Goal: Communication & Community: Ask a question

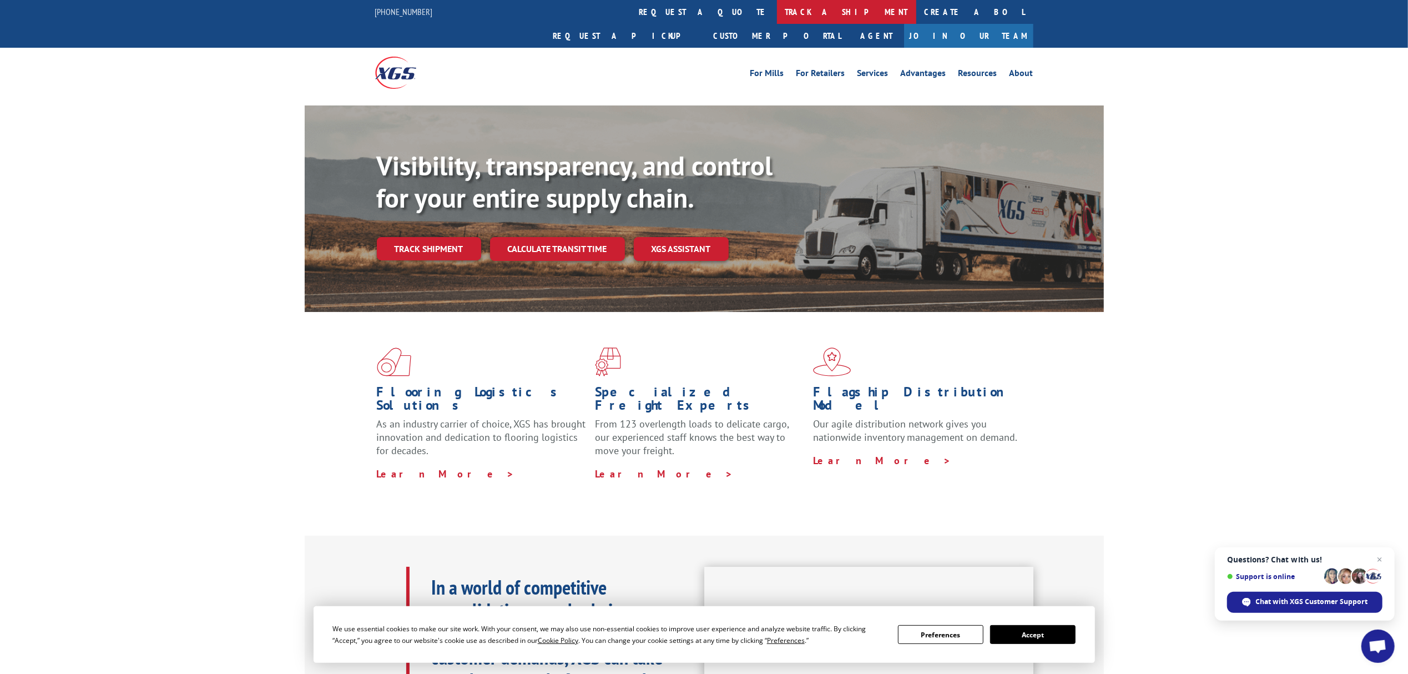
click at [777, 10] on link "track a shipment" at bounding box center [846, 12] width 139 height 24
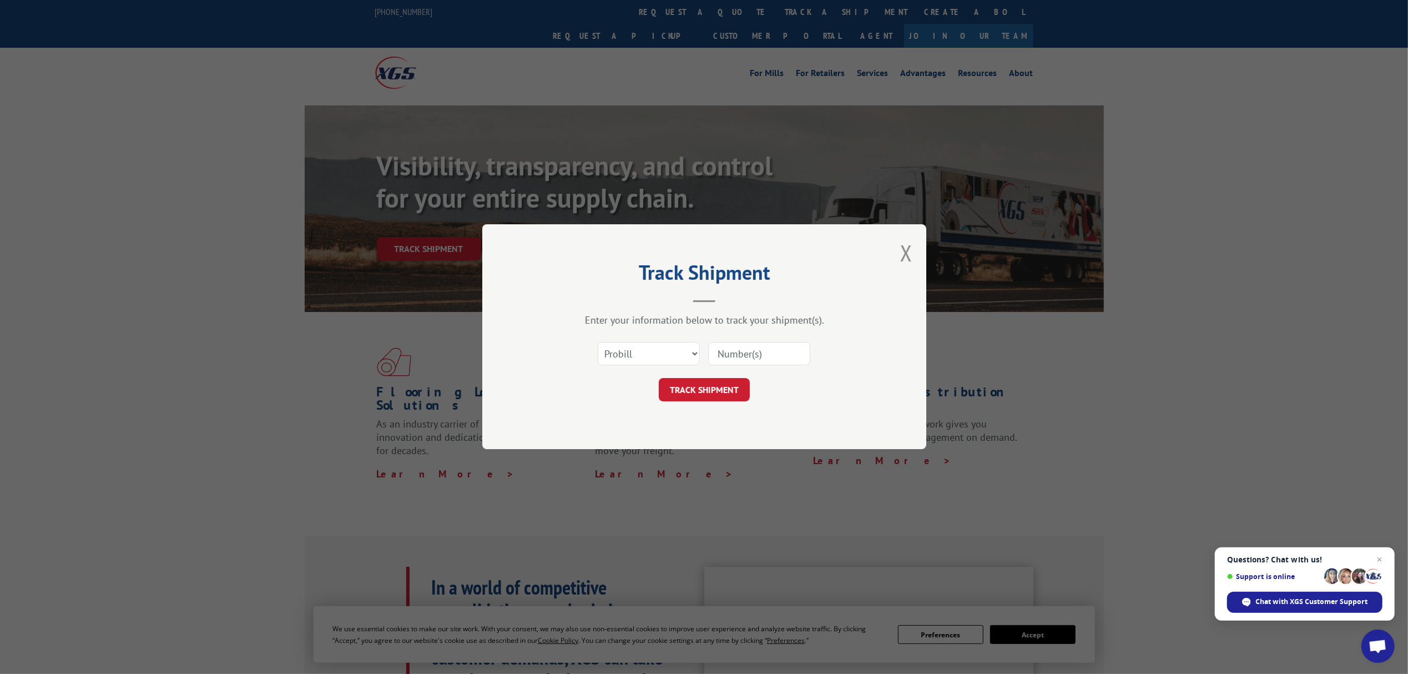
click at [736, 350] on input at bounding box center [759, 353] width 102 height 23
click at [676, 351] on select "Select category... Probill BOL PO" at bounding box center [649, 353] width 102 height 23
select select "bol"
click at [598, 342] on select "Select category... Probill BOL PO" at bounding box center [649, 353] width 102 height 23
click at [733, 350] on input at bounding box center [759, 353] width 102 height 23
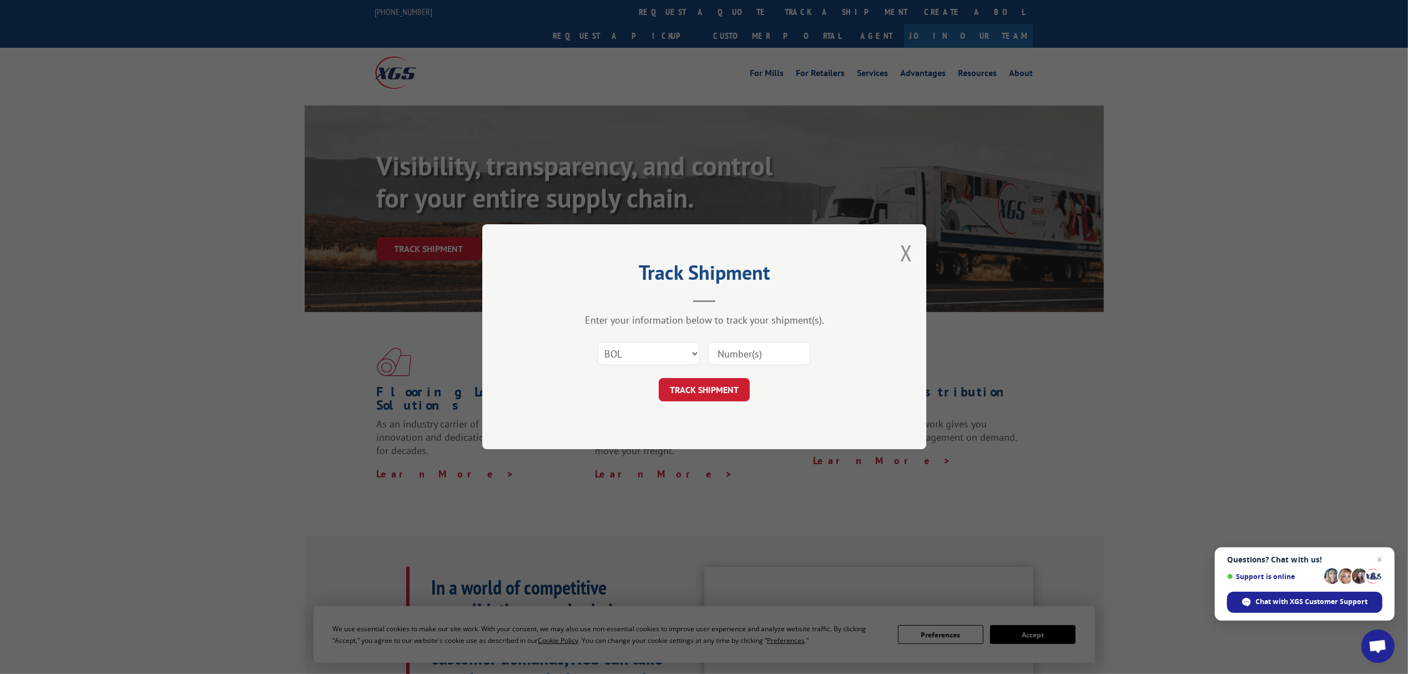
paste input "YKD499ABKMP9ZTY"
type input "YKD499ABKMP9ZTY"
click at [673, 392] on button "TRACK SHIPMENT" at bounding box center [704, 390] width 91 height 23
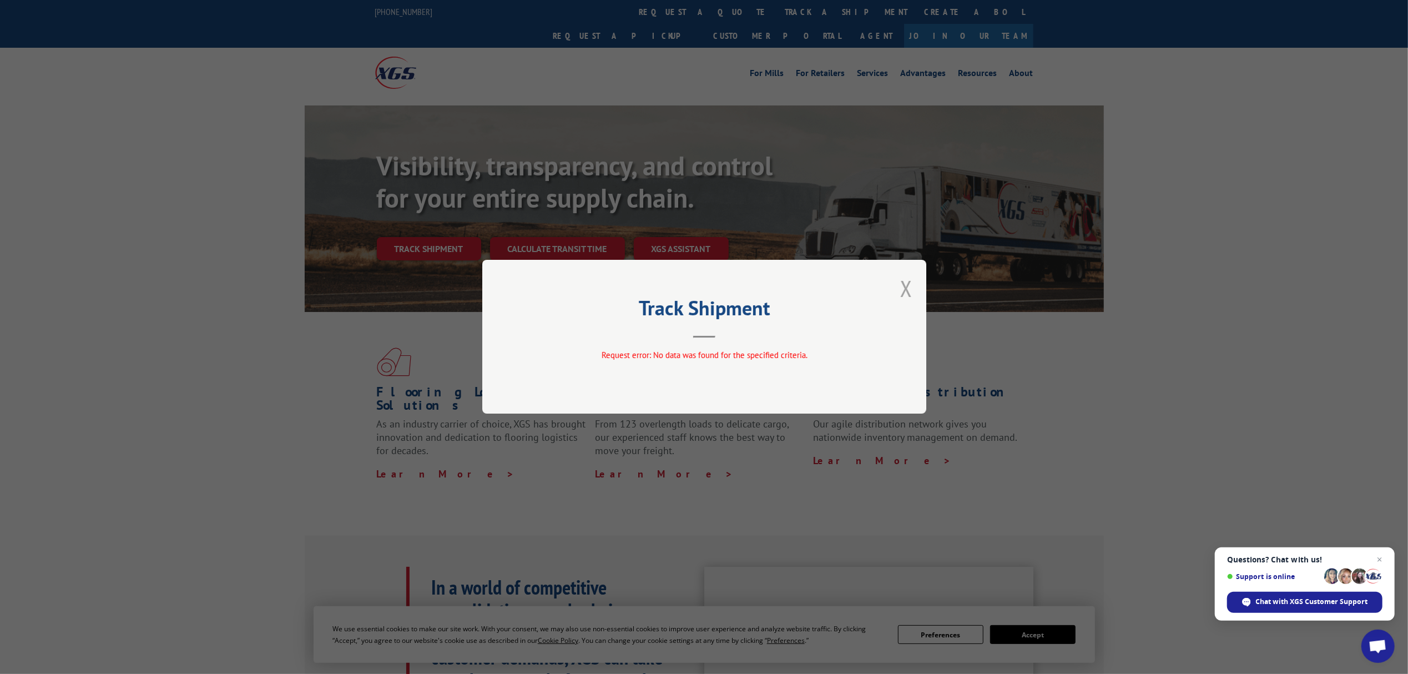
click at [905, 292] on button "Close modal" at bounding box center [906, 288] width 12 height 29
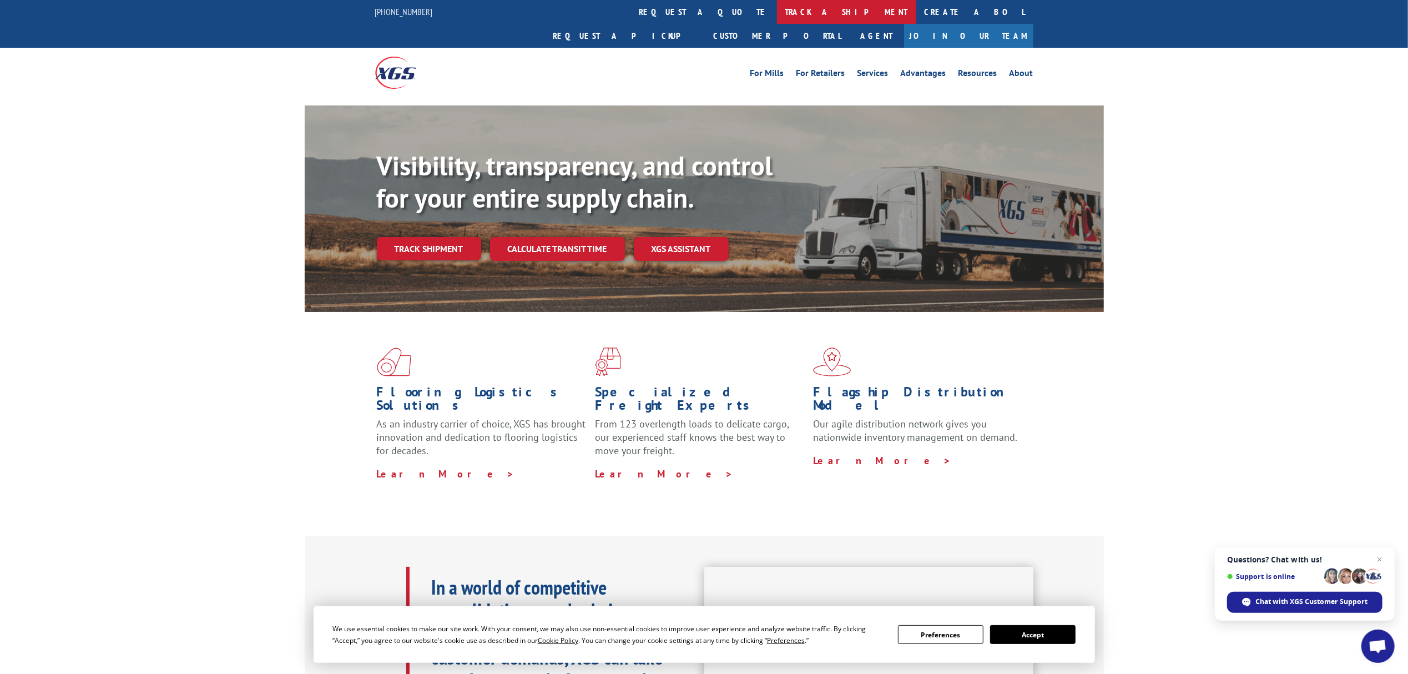
click at [777, 7] on link "track a shipment" at bounding box center [846, 12] width 139 height 24
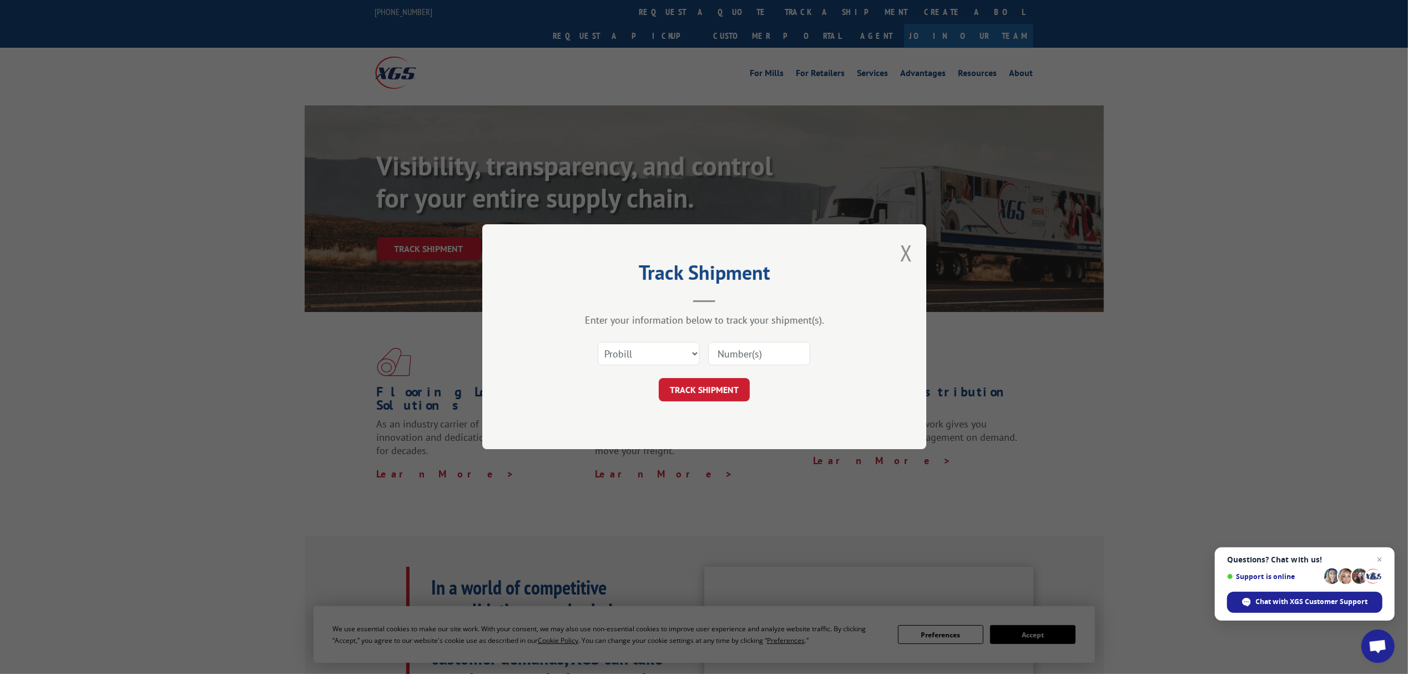
click at [644, 367] on div "Select category... Probill BOL PO" at bounding box center [648, 354] width 101 height 26
click at [732, 357] on input at bounding box center [759, 353] width 102 height 23
paste input "YKD499ABKMP9ZTY"
type input "YKD499ABKMP9ZTY"
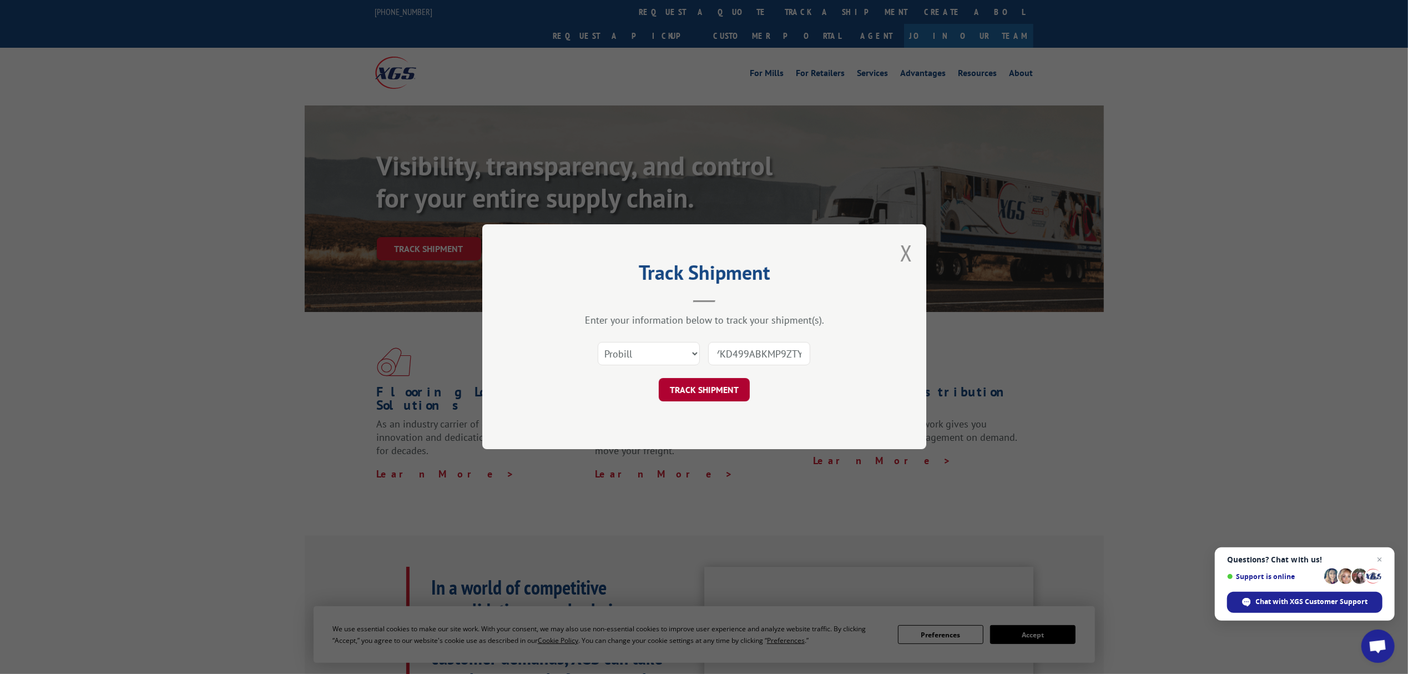
click at [712, 394] on button "TRACK SHIPMENT" at bounding box center [704, 390] width 91 height 23
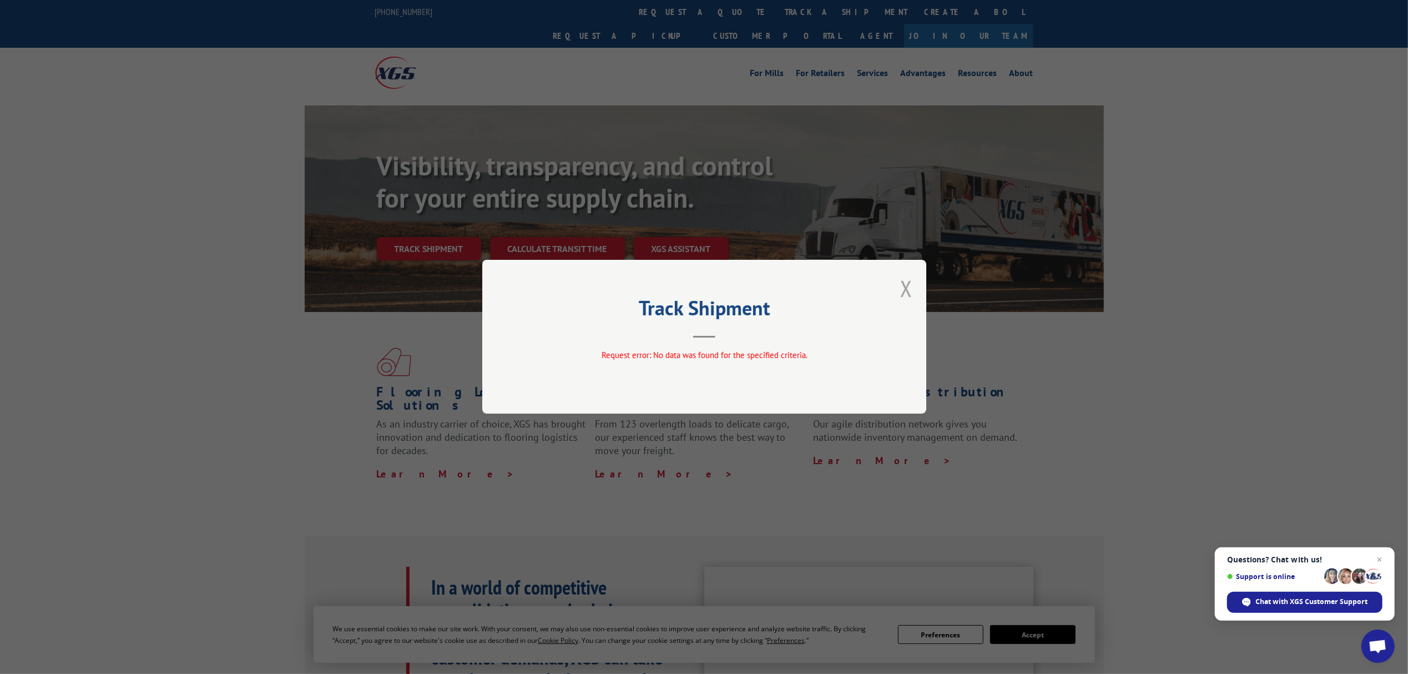
click at [906, 290] on button "Close modal" at bounding box center [906, 288] width 12 height 29
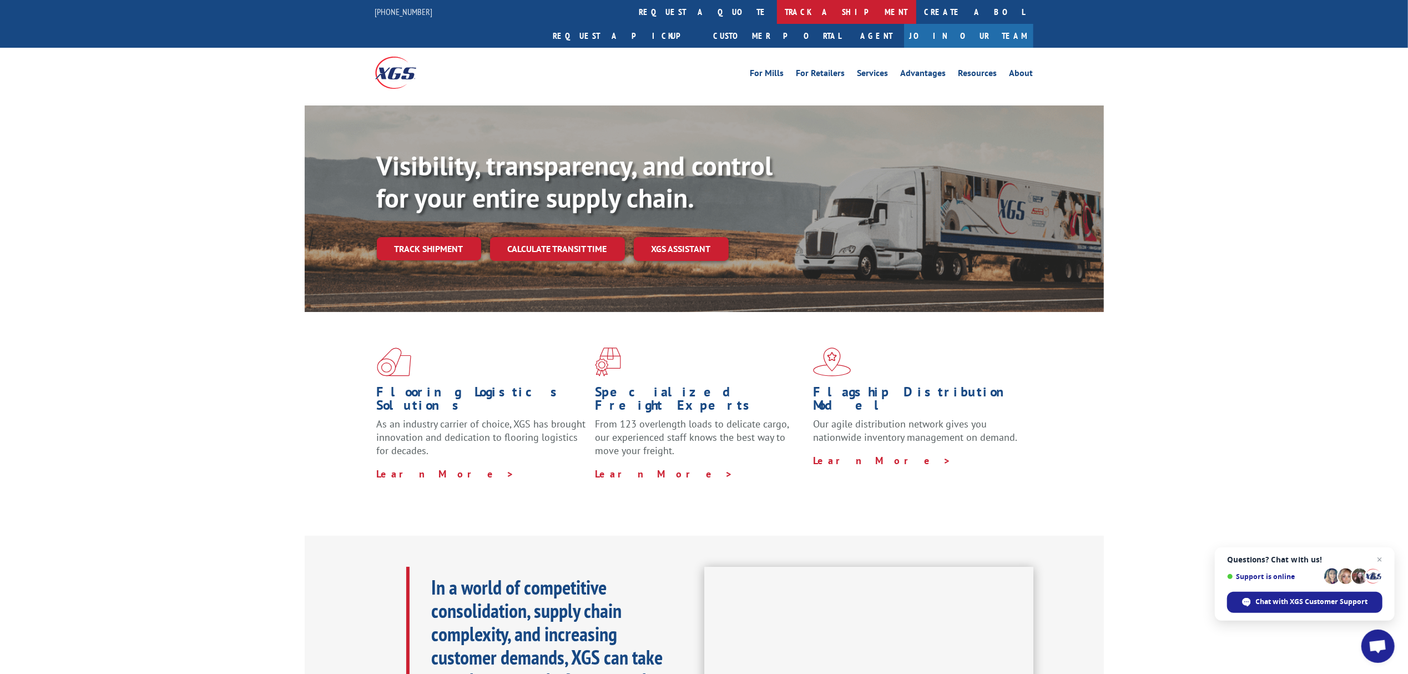
click at [777, 9] on link "track a shipment" at bounding box center [846, 12] width 139 height 24
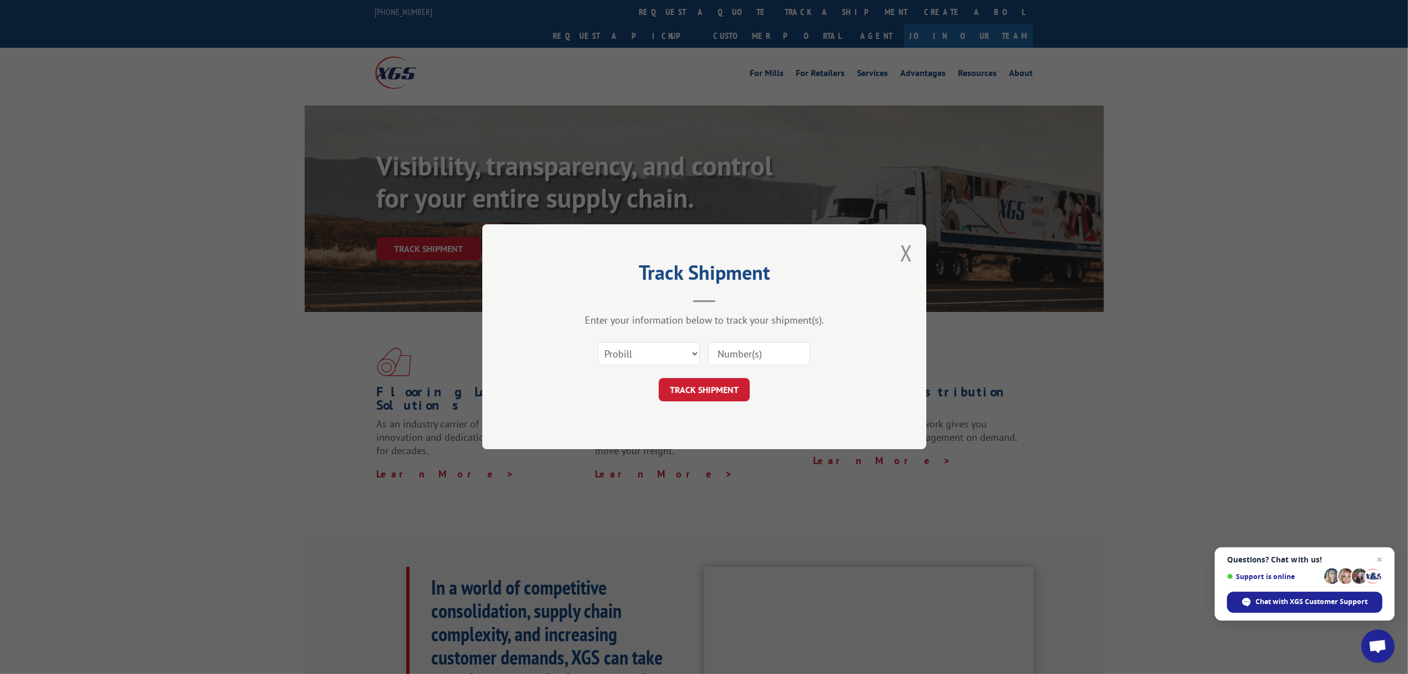
click at [732, 353] on input at bounding box center [759, 353] width 102 height 23
paste input "YKD499ABKMP9ZTY"
click at [775, 349] on input "YKD499ABKMP9ZTY" at bounding box center [759, 353] width 102 height 23
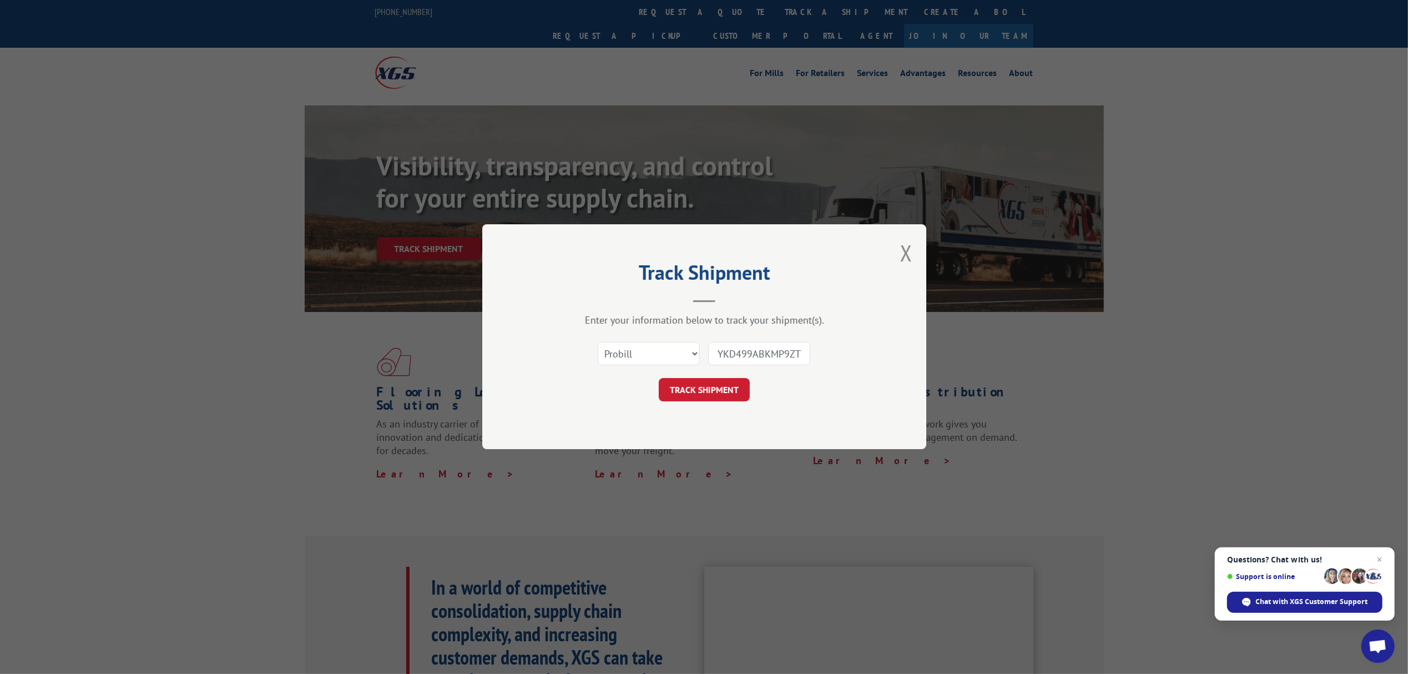
paste input "PO1296743"
type input "PO1296743"
click at [724, 389] on button "TRACK SHIPMENT" at bounding box center [704, 390] width 91 height 23
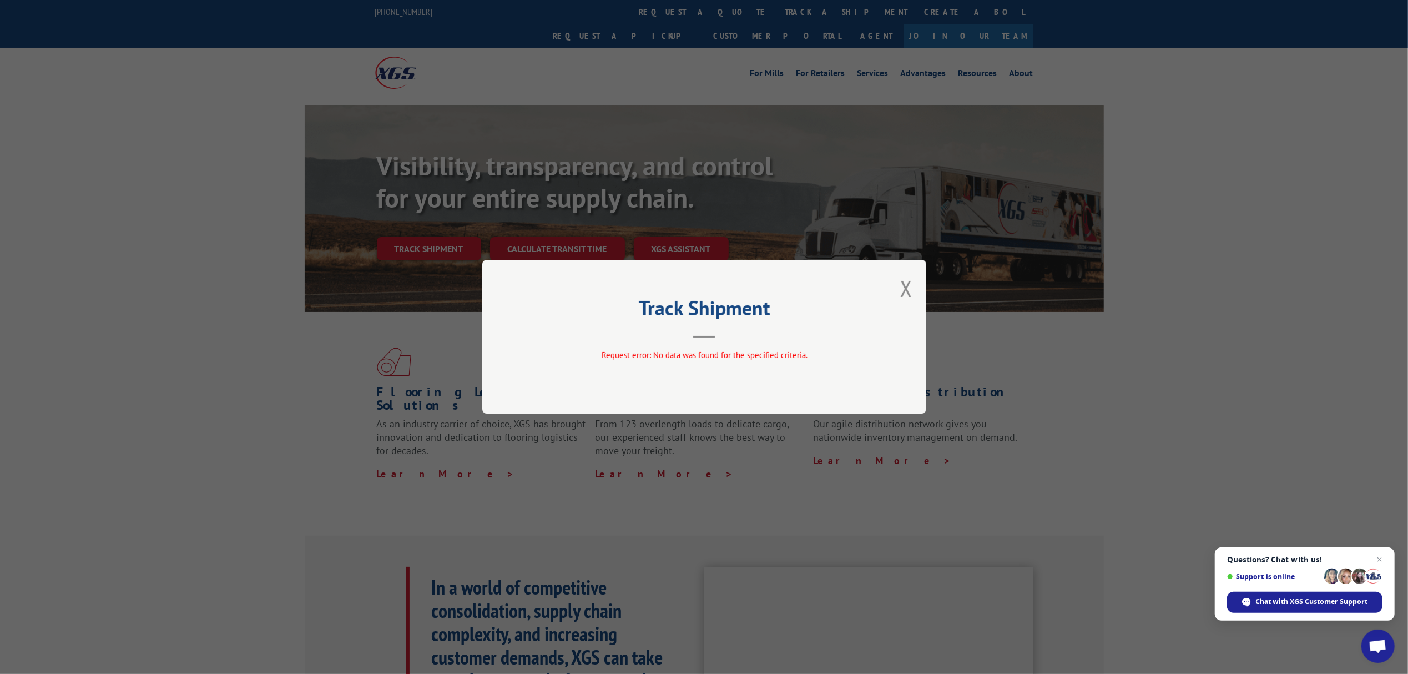
click at [899, 286] on div "Track Shipment Request error: No data was found for the specified criteria." at bounding box center [704, 337] width 444 height 154
click at [903, 285] on button "Close modal" at bounding box center [906, 288] width 12 height 29
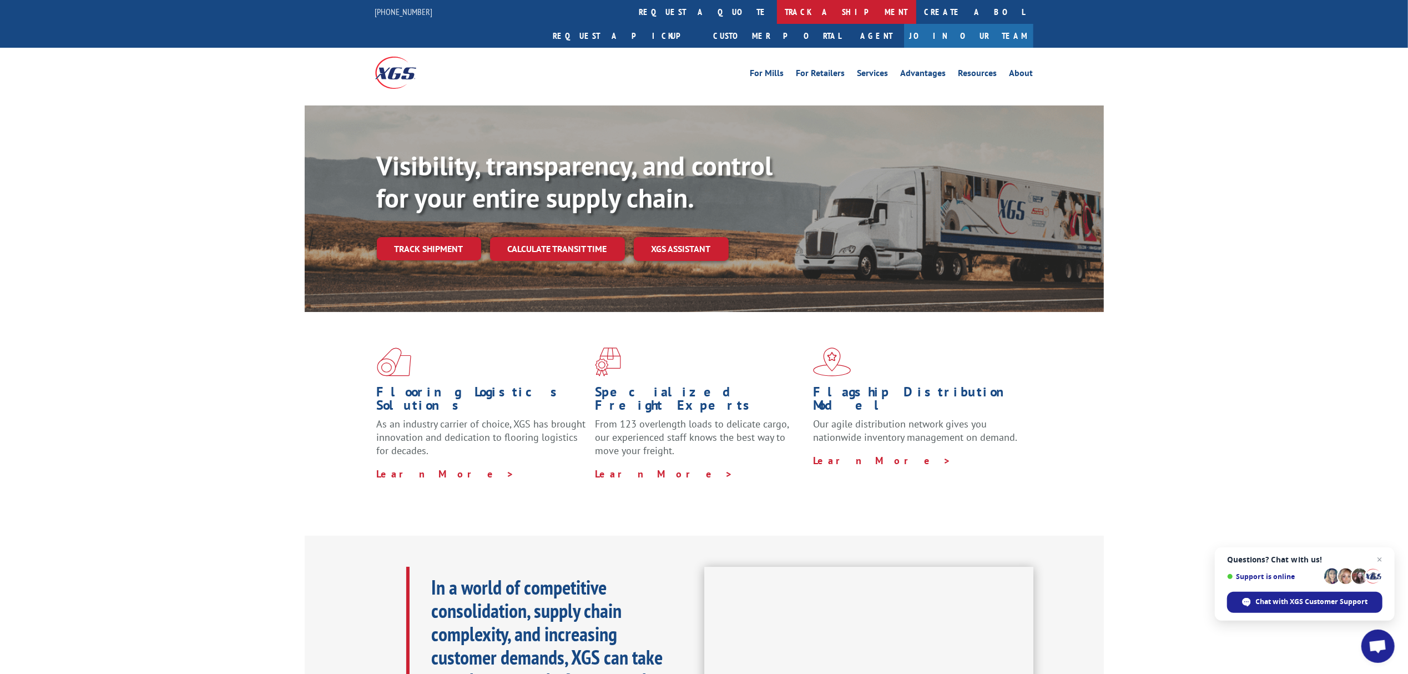
click at [777, 11] on link "track a shipment" at bounding box center [846, 12] width 139 height 24
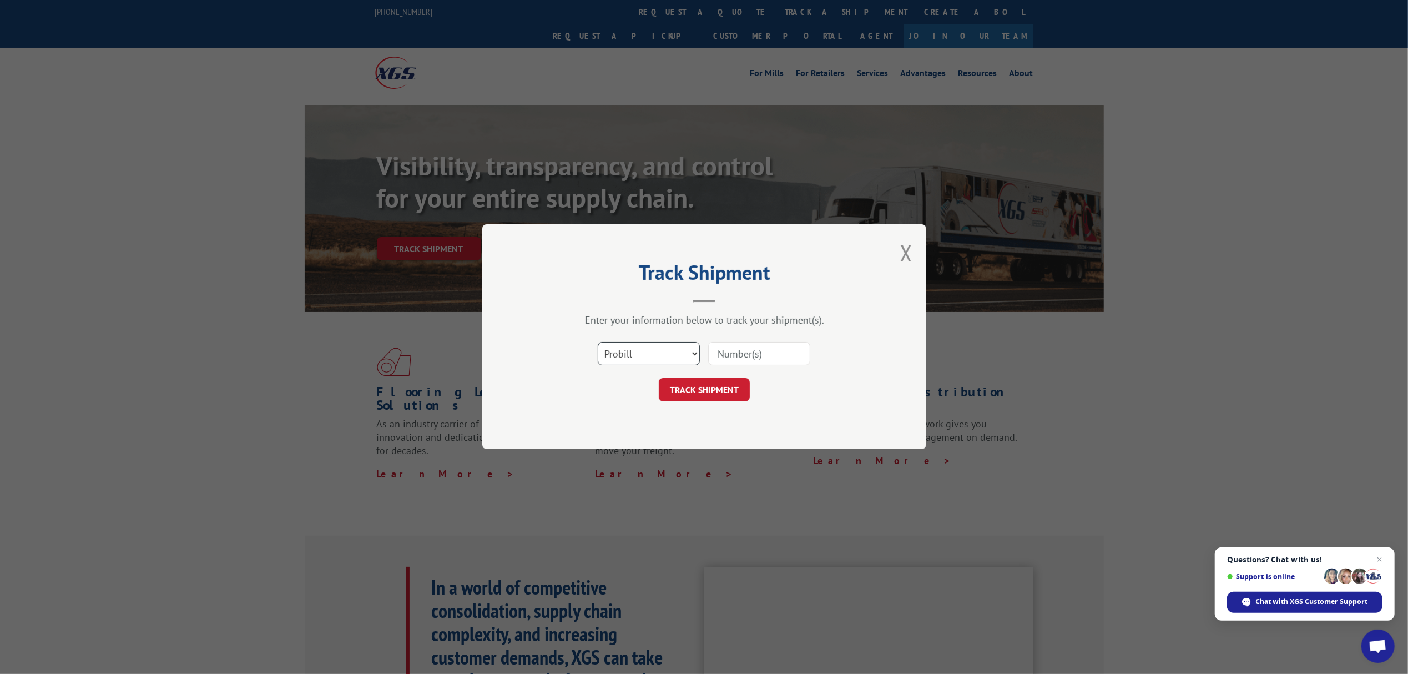
click at [676, 349] on select "Select category... Probill BOL PO" at bounding box center [649, 353] width 102 height 23
select select "po"
click at [598, 342] on select "Select category... Probill BOL PO" at bounding box center [649, 353] width 102 height 23
click at [729, 351] on input at bounding box center [759, 353] width 102 height 23
paste input "PO1296743"
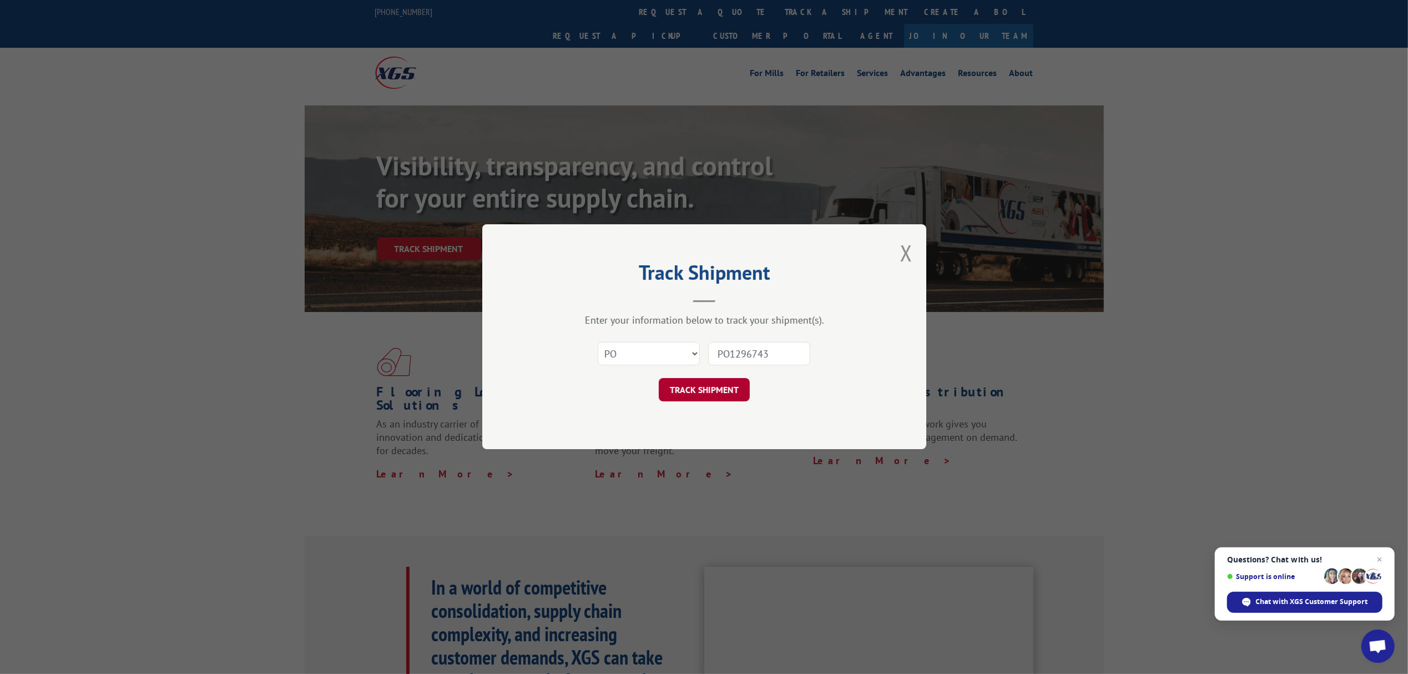
type input "PO1296743"
click at [703, 389] on button "TRACK SHIPMENT" at bounding box center [704, 390] width 91 height 23
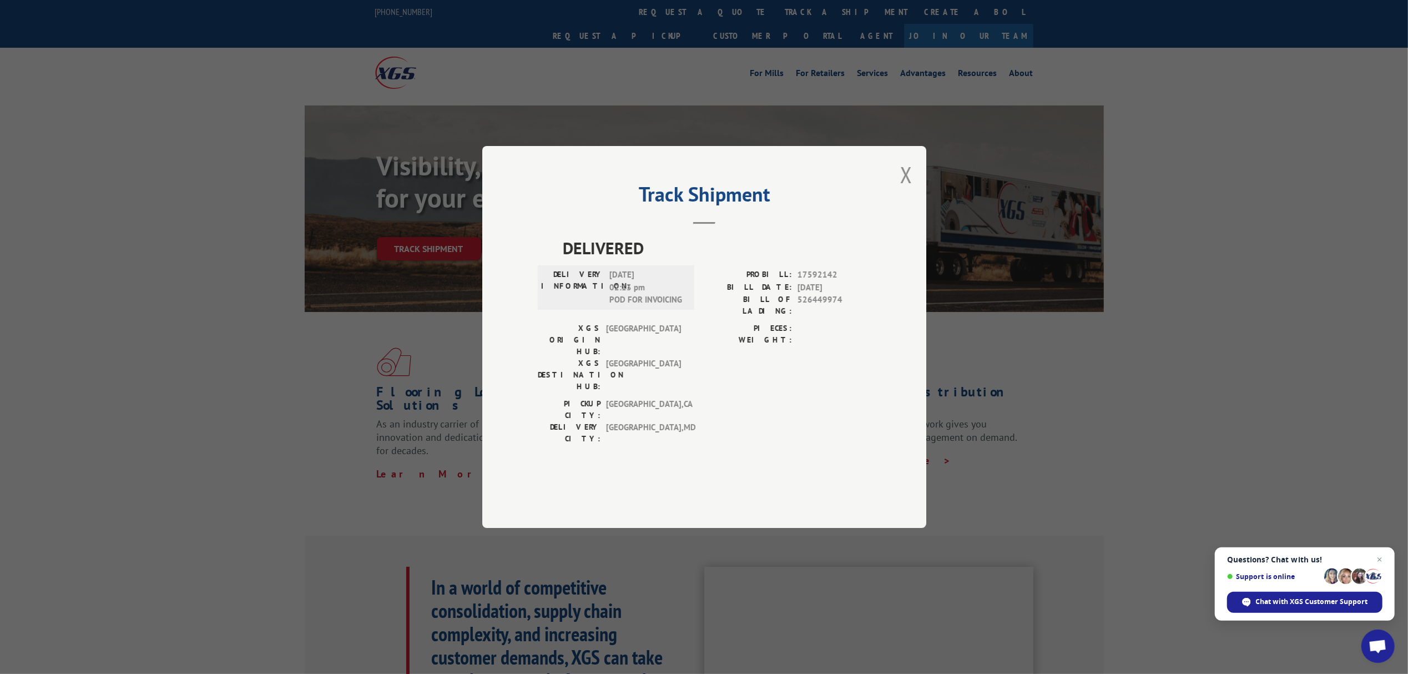
click at [828, 317] on span "526449974" at bounding box center [834, 305] width 73 height 23
copy span "526449974"
click at [909, 189] on button "Close modal" at bounding box center [906, 174] width 12 height 29
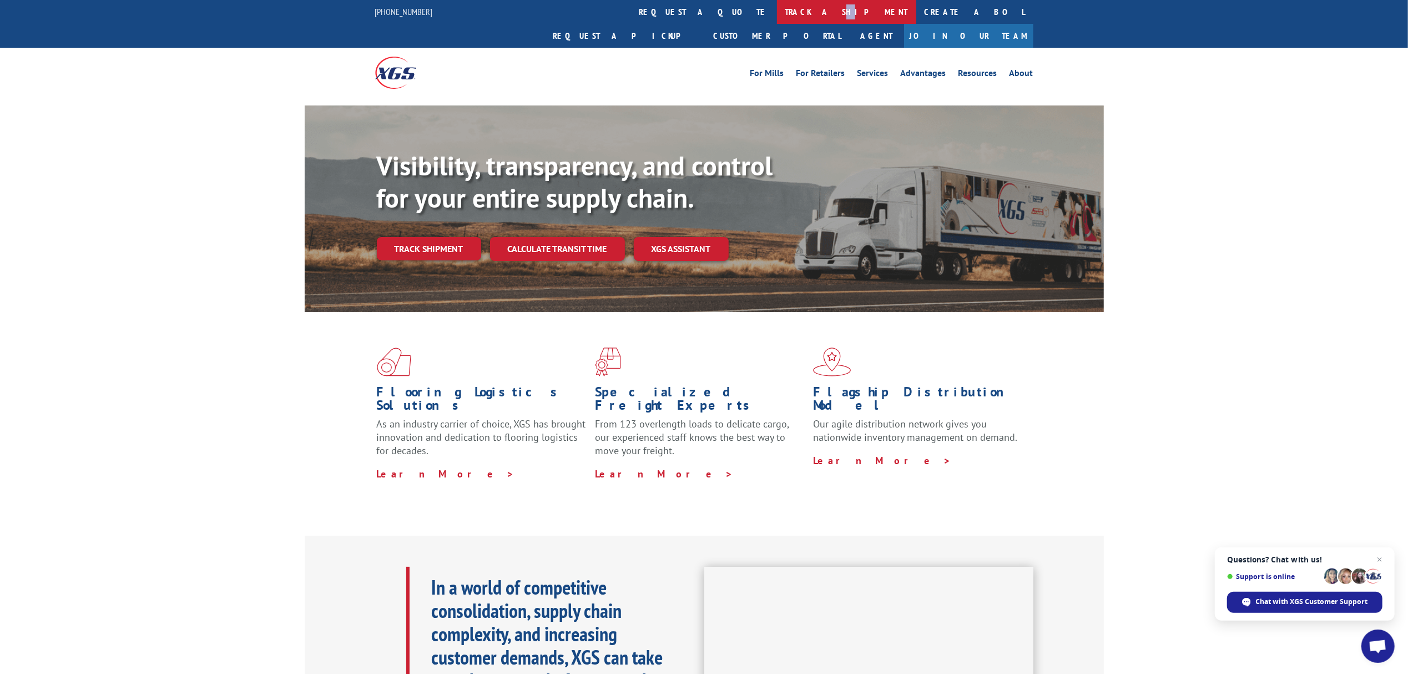
click at [777, 7] on link "track a shipment" at bounding box center [846, 12] width 139 height 24
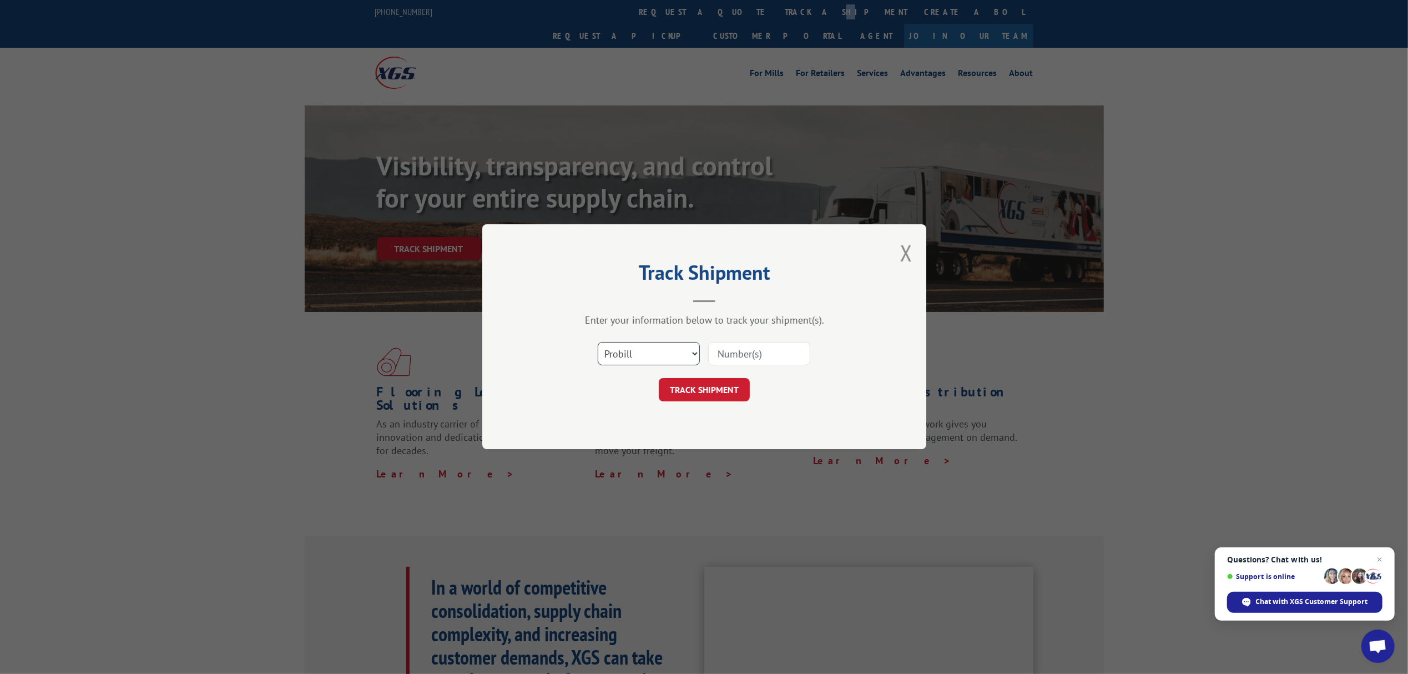
click at [682, 350] on select "Select category... Probill BOL PO" at bounding box center [649, 353] width 102 height 23
select select "bol"
click at [598, 342] on select "Select category... Probill BOL PO" at bounding box center [649, 353] width 102 height 23
click at [745, 351] on input at bounding box center [759, 353] width 102 height 23
paste input "526449974"
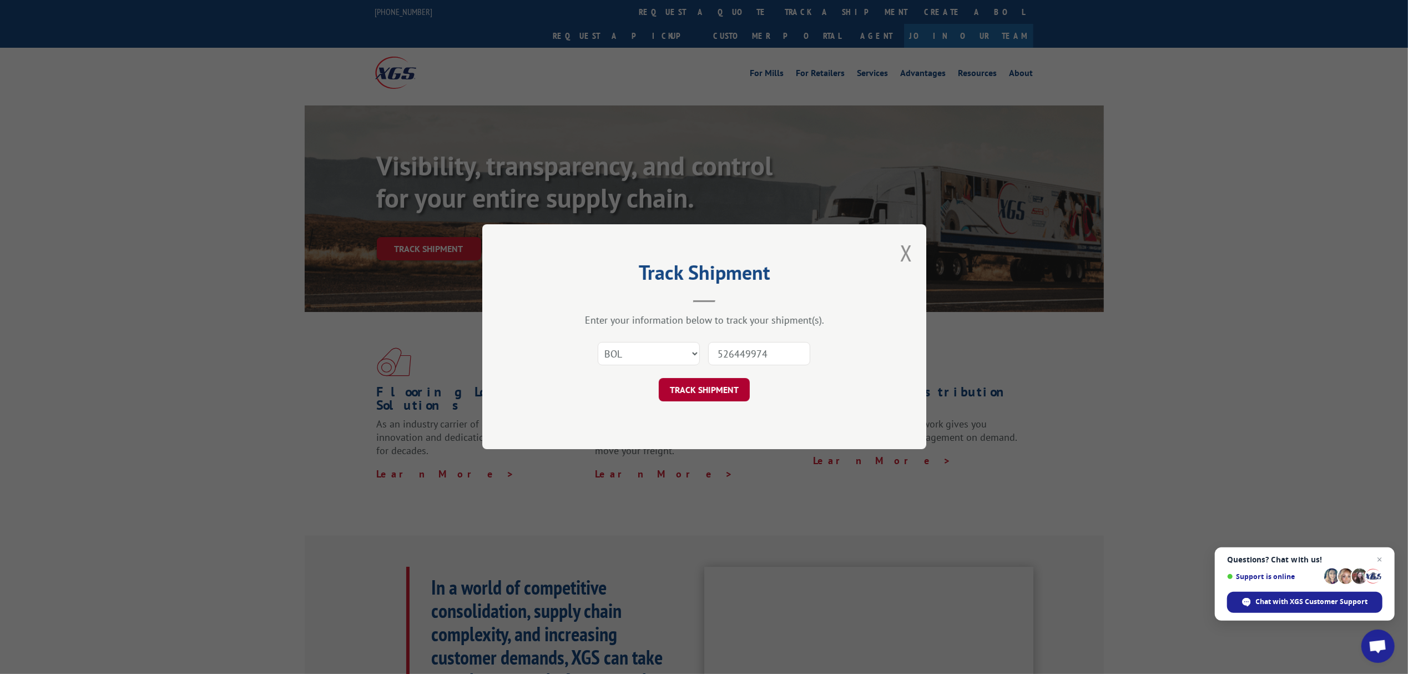
type input "526449974"
click at [698, 394] on button "TRACK SHIPMENT" at bounding box center [704, 390] width 91 height 23
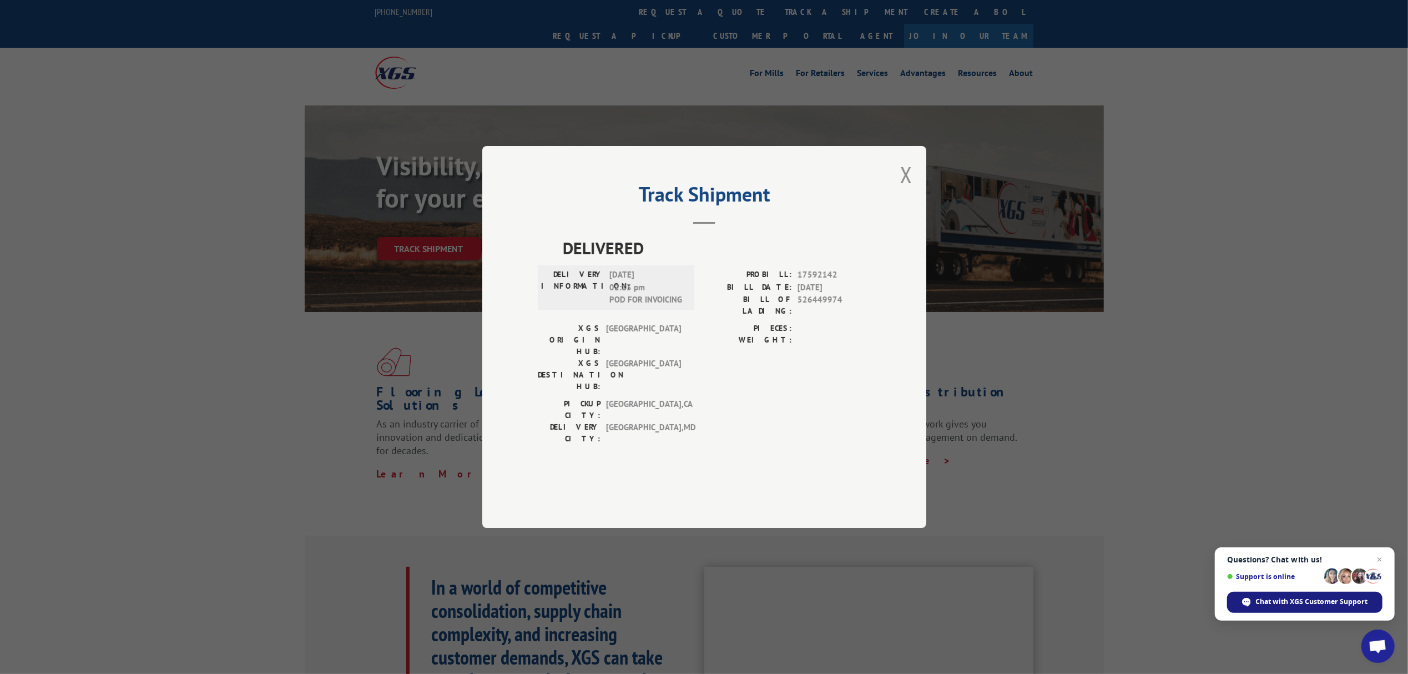
click at [1319, 605] on span "Chat with XGS Customer Support" at bounding box center [1312, 602] width 112 height 10
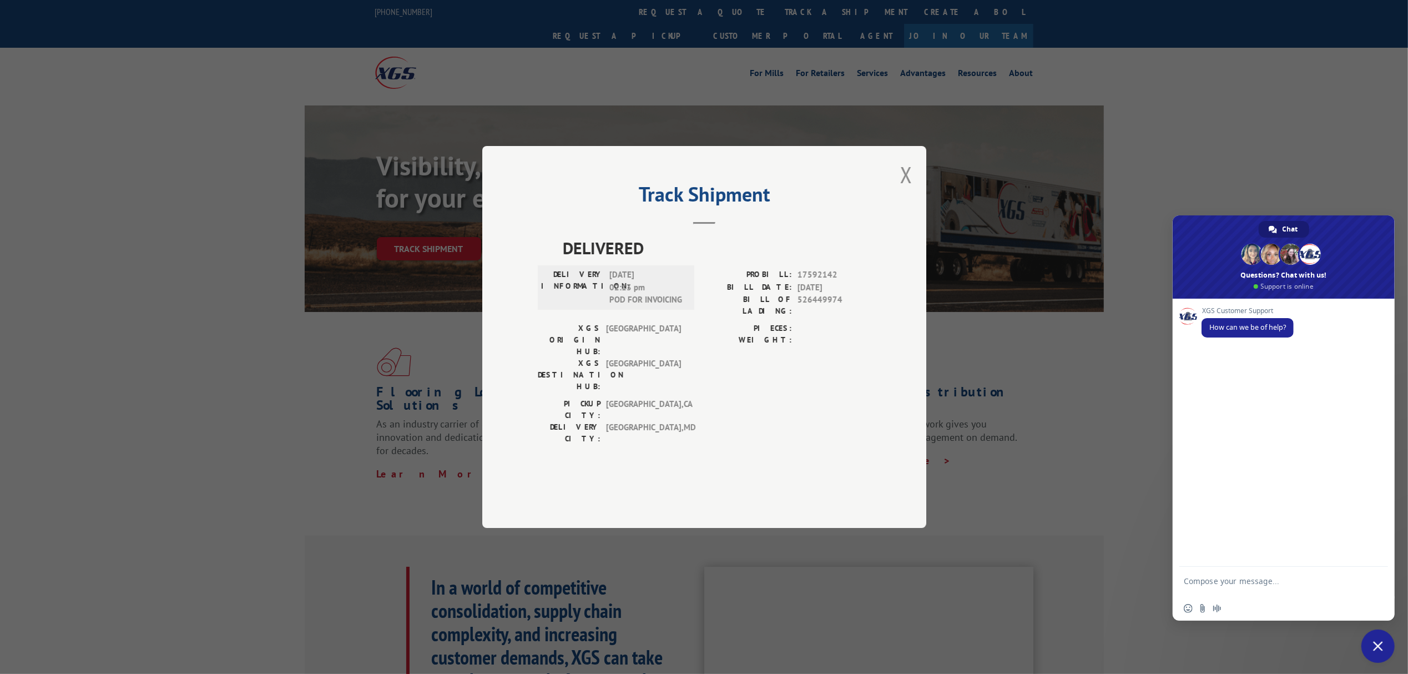
click at [1210, 578] on textarea "Compose your message..." at bounding box center [1271, 586] width 175 height 20
paste textarea "526449974"
type textarea "hello we need a delivery date for BOL 526449974"
click at [1375, 582] on span "Send" at bounding box center [1376, 581] width 8 height 8
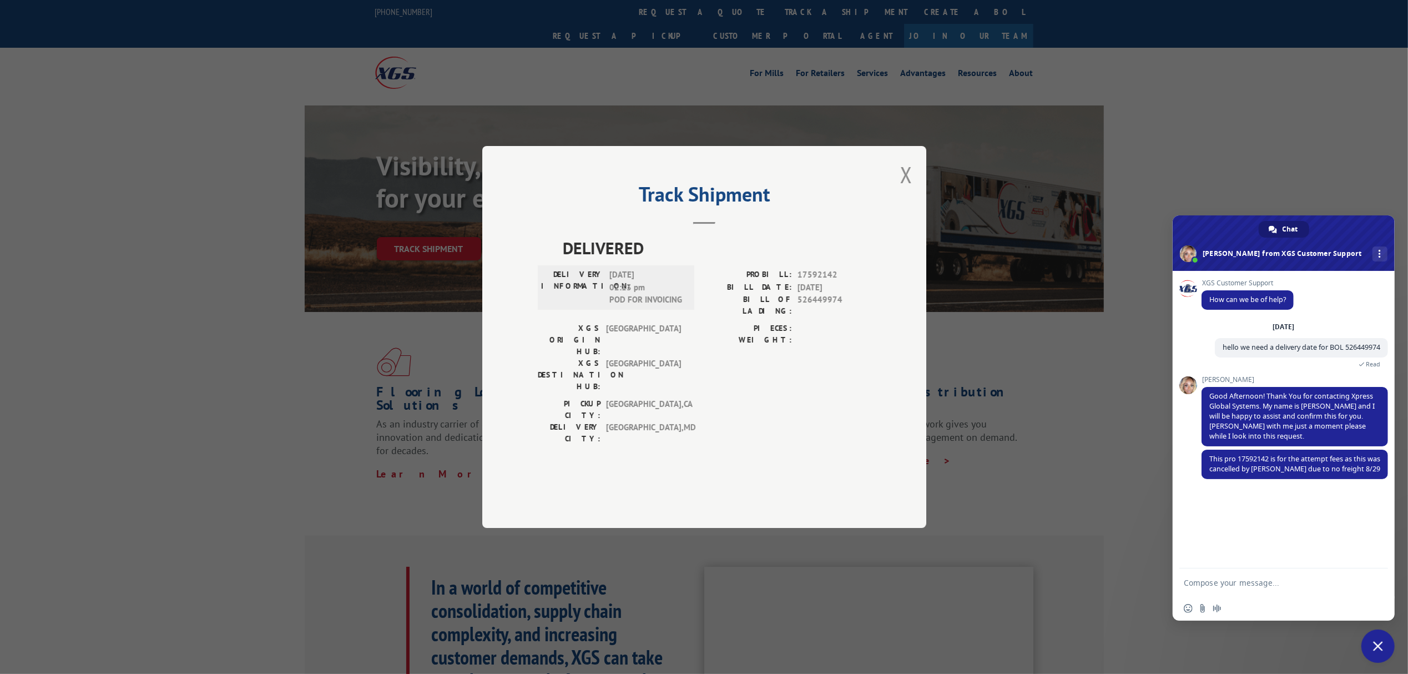
click at [1211, 581] on textarea "Compose your message..." at bounding box center [1271, 583] width 175 height 10
type textarea "w"
type textarea "the product left our facility on 08/26th and on your guys website it indicates …"
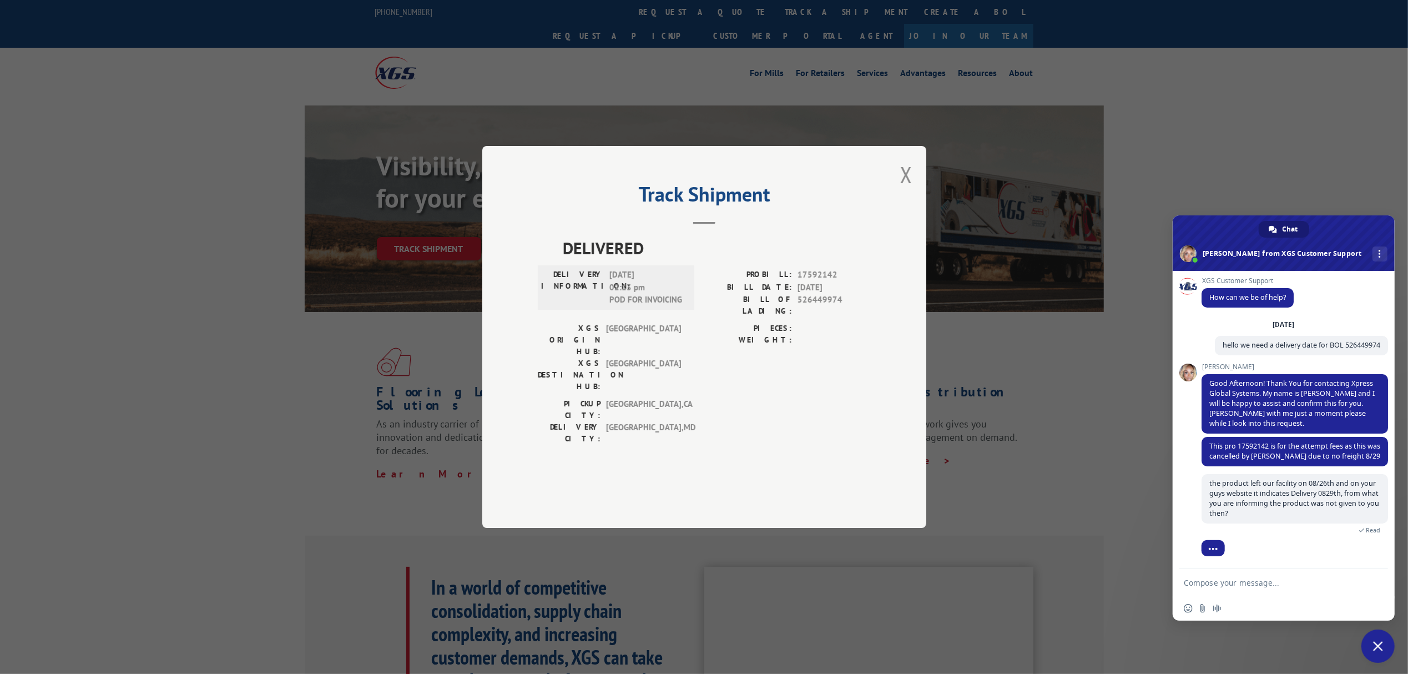
scroll to position [49, 0]
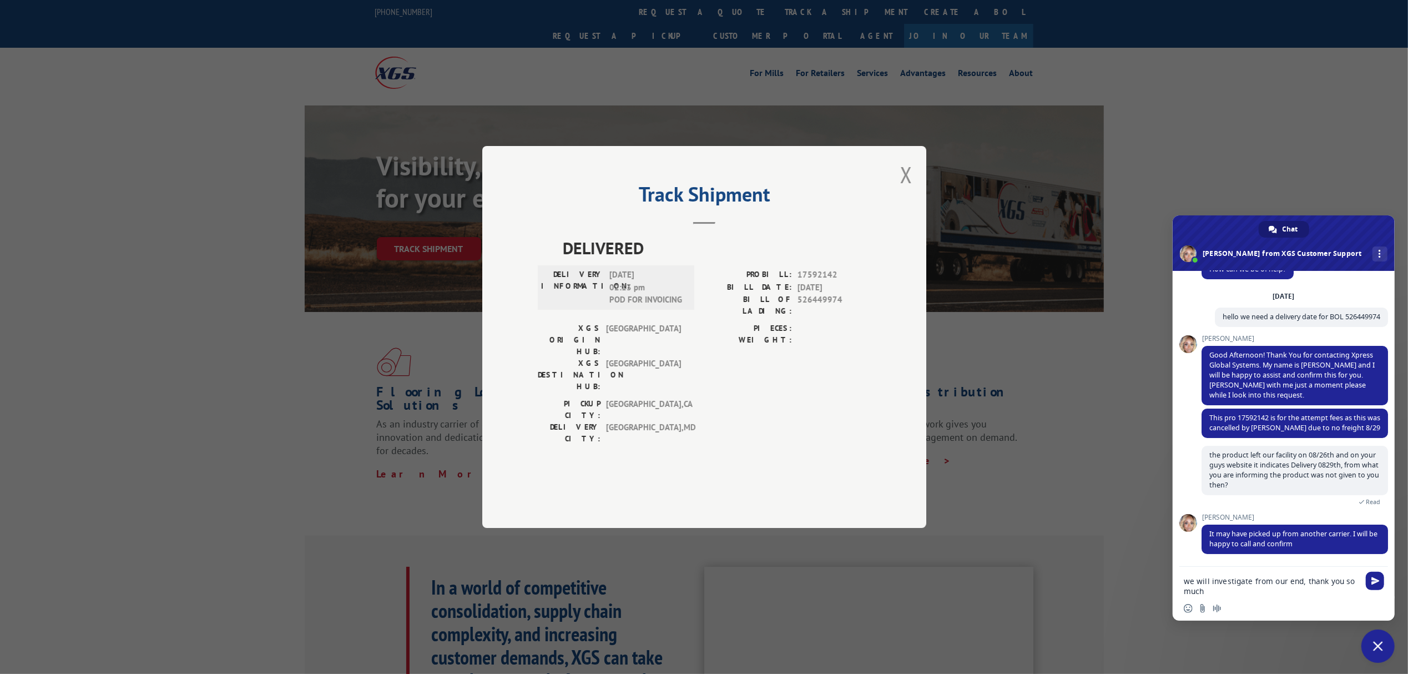
type textarea "we will investigate from our end, thank you so much"
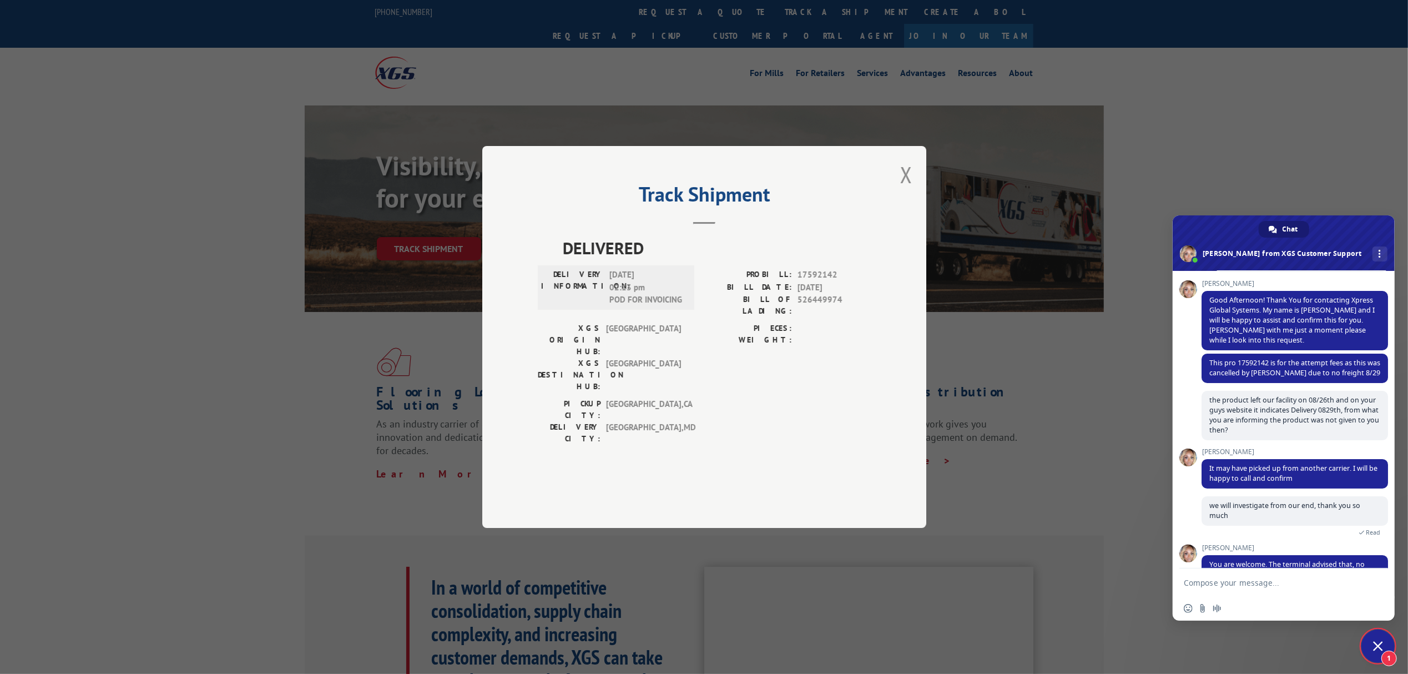
scroll to position [134, 0]
